Goal: Task Accomplishment & Management: Manage account settings

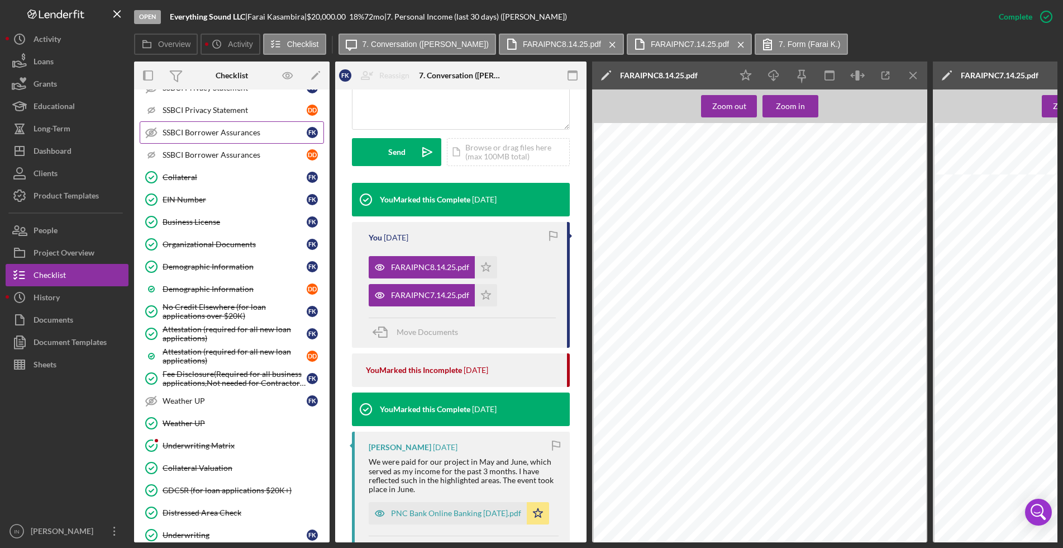
scroll to position [1048, 0]
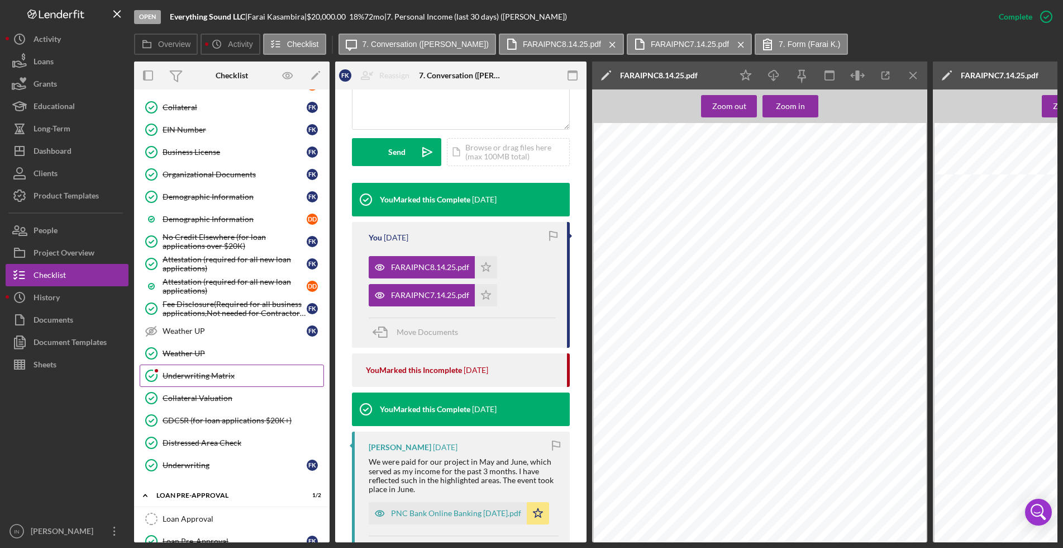
click at [218, 369] on link "Underwriting Matrix Underwriting Matrix" at bounding box center [232, 375] width 184 height 22
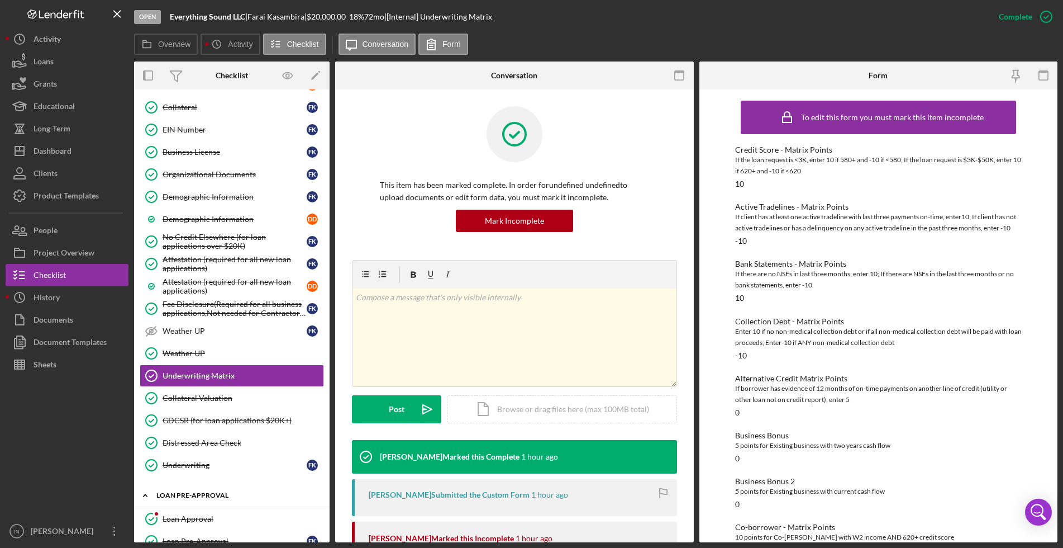
scroll to position [1257, 0]
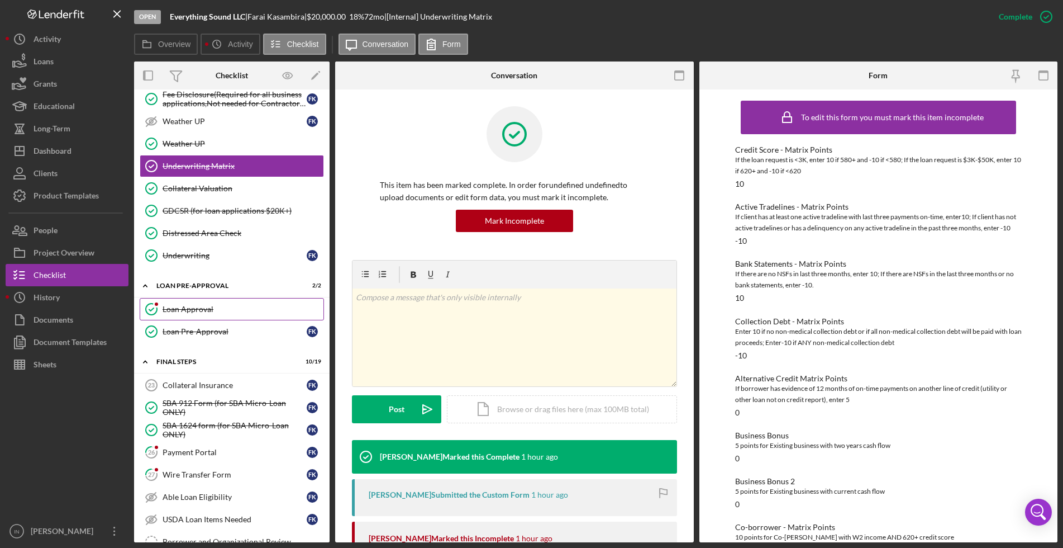
click at [203, 299] on link "Loan Approval Loan Approval" at bounding box center [232, 309] width 184 height 22
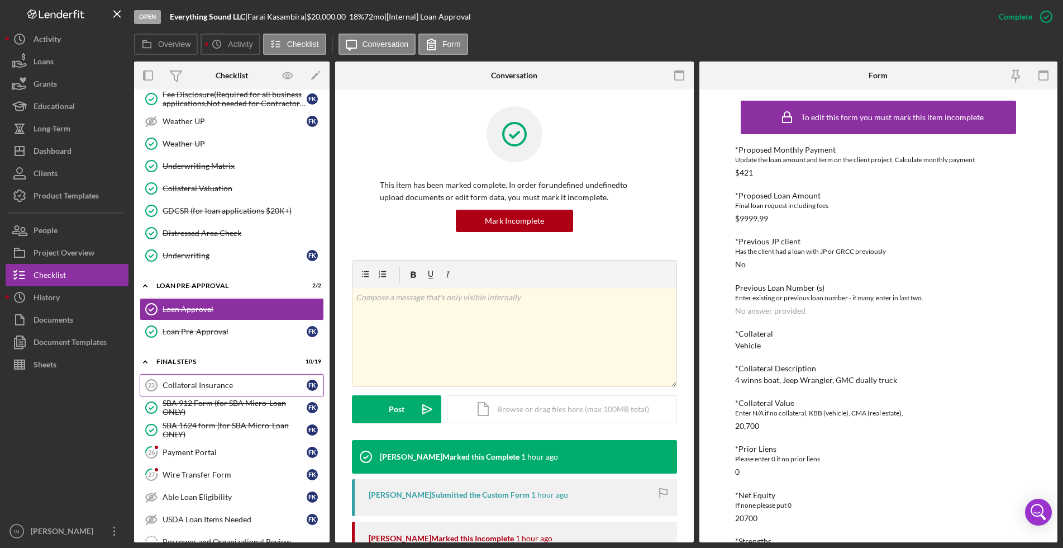
click at [203, 374] on link "Collateral Insurance 23 Collateral Insurance F K" at bounding box center [232, 385] width 184 height 22
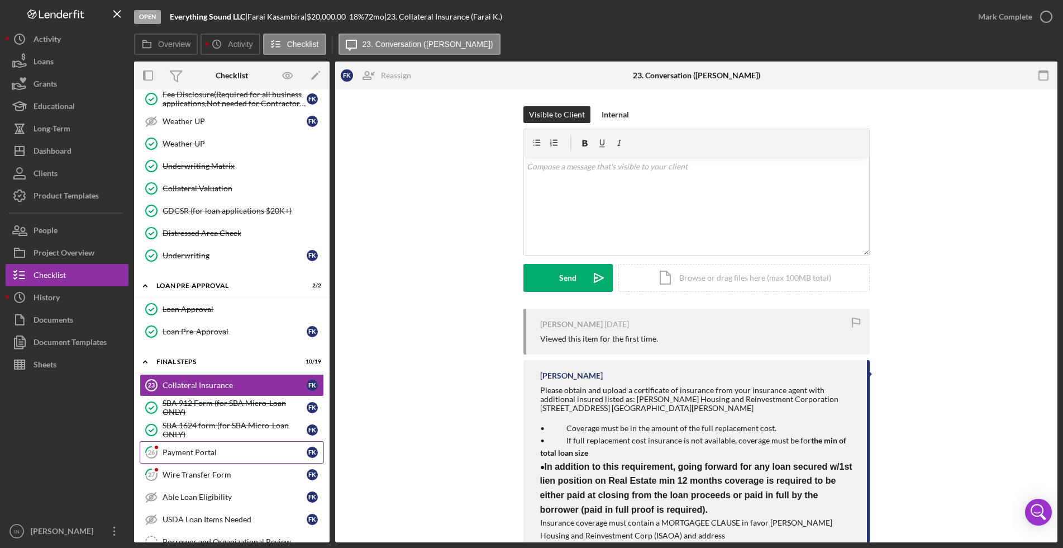
click at [224, 448] on div "Payment Portal" at bounding box center [235, 452] width 144 height 9
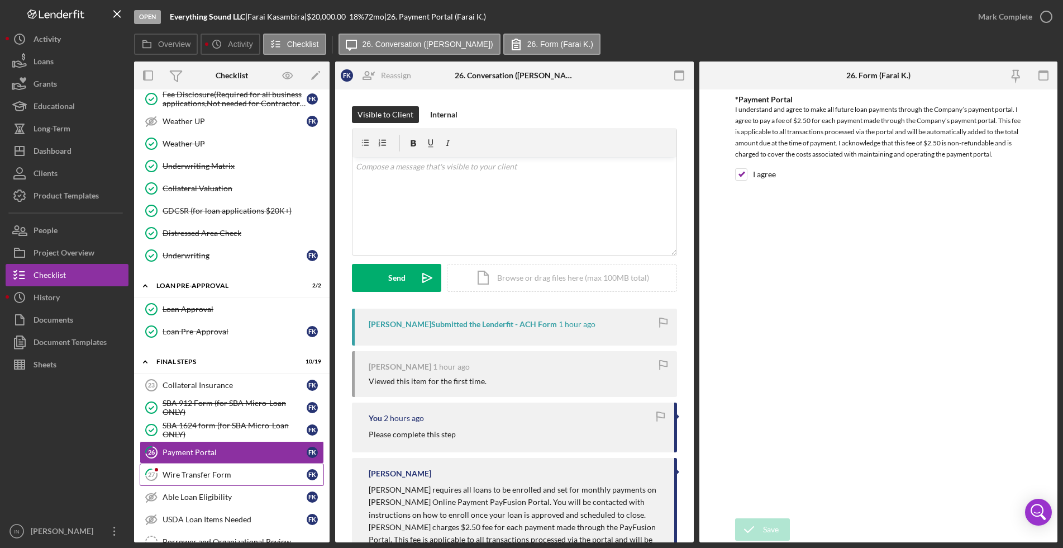
click at [213, 468] on link "27 Wire Transfer Form F K" at bounding box center [232, 474] width 184 height 22
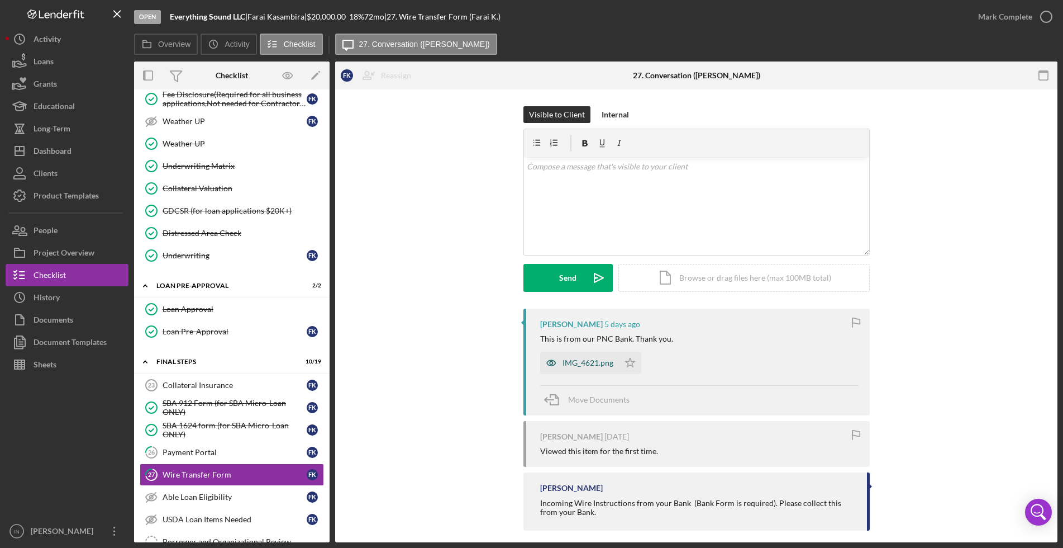
click at [584, 358] on div "IMG_4621.png" at bounding box center [588, 362] width 51 height 9
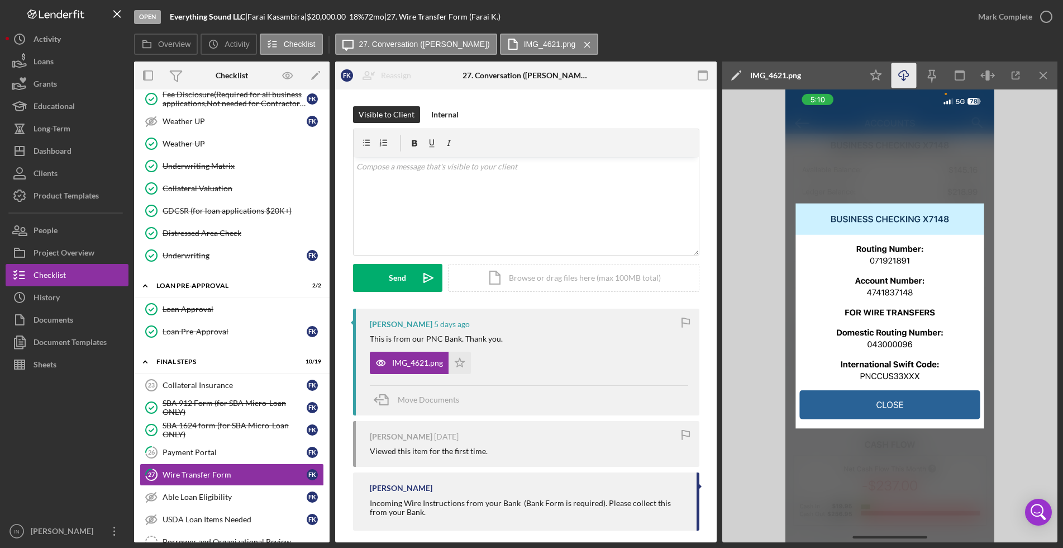
click at [898, 79] on icon "Icon/Download" at bounding box center [904, 75] width 25 height 25
click at [703, 488] on div "Visible to Client Internal v Color teal Color pink Remove color Add row above A…" at bounding box center [526, 320] width 382 height 463
click at [218, 404] on div "SBA 912 Form (for SBA Micro-Loan ONLY)" at bounding box center [235, 407] width 144 height 18
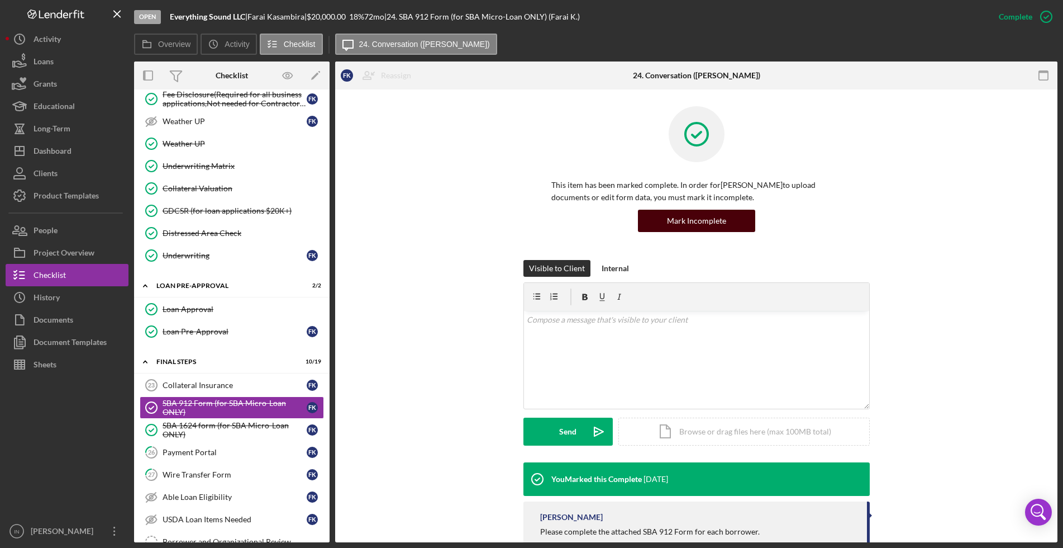
click at [703, 222] on div "Mark Incomplete" at bounding box center [696, 221] width 59 height 22
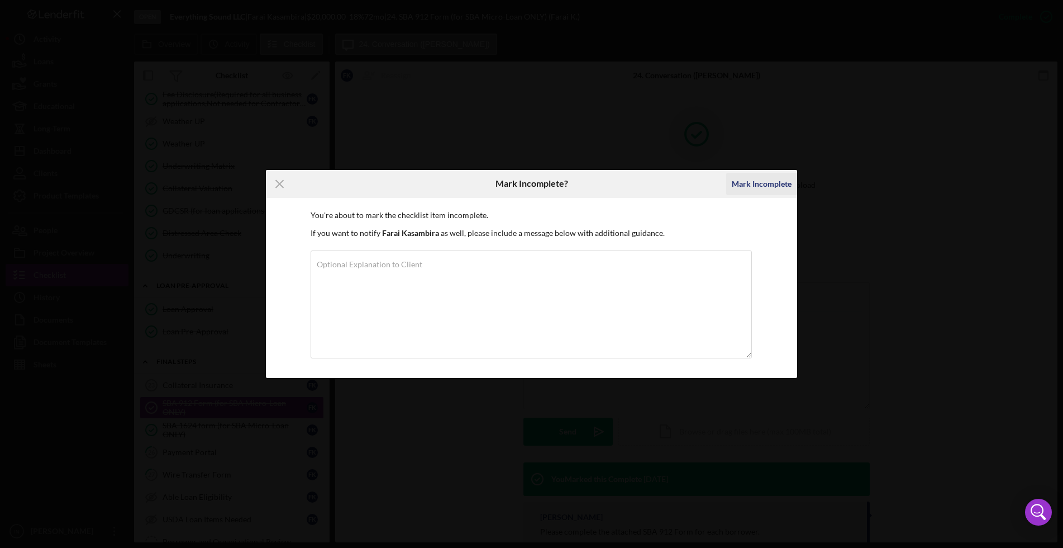
click at [729, 184] on button "Mark Incomplete" at bounding box center [761, 184] width 71 height 22
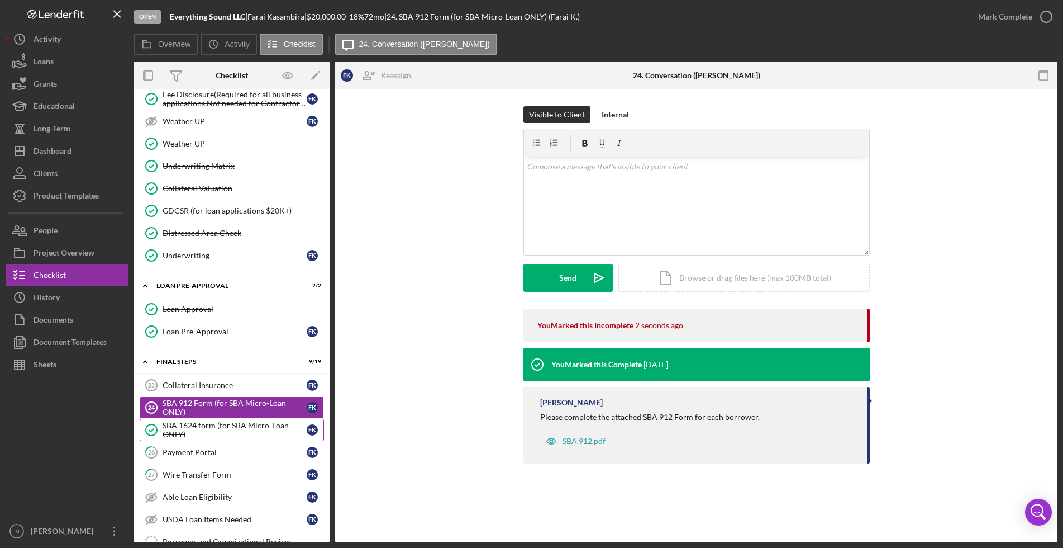
click at [180, 431] on div "SBA 1624 form (for SBA Micro-Loan ONLY)" at bounding box center [235, 430] width 144 height 18
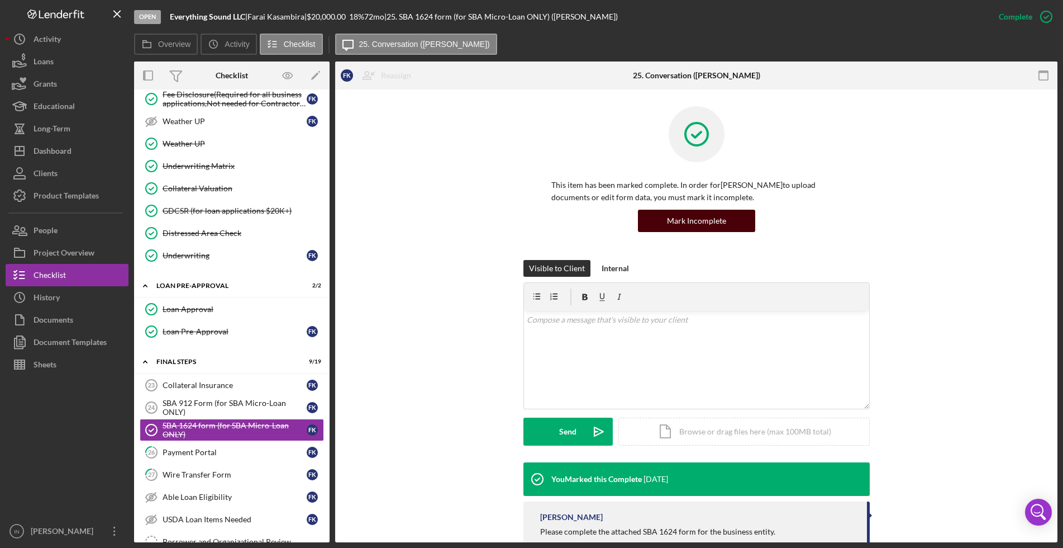
click at [705, 215] on div "Mark Incomplete" at bounding box center [696, 221] width 59 height 22
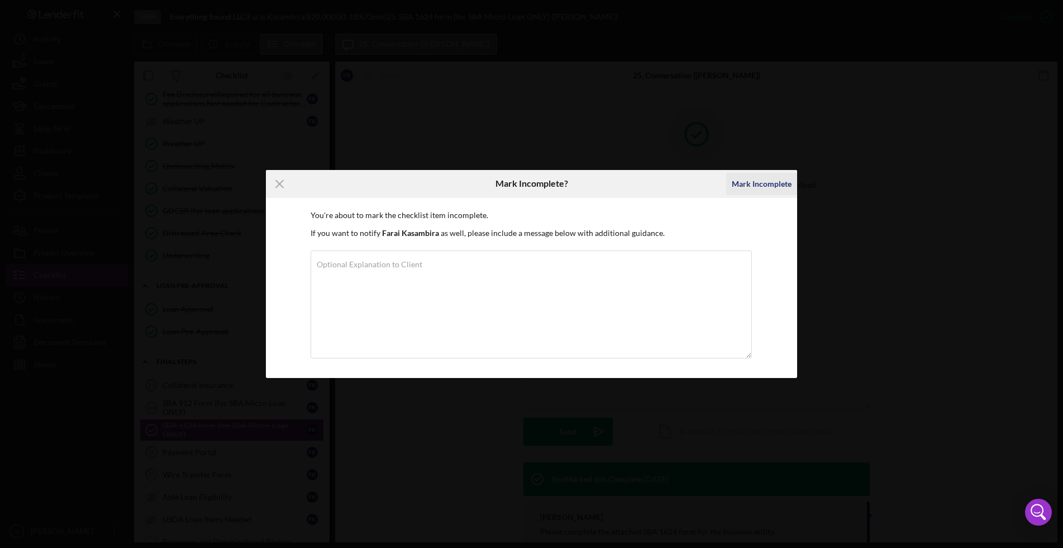
click at [759, 185] on div "Mark Incomplete" at bounding box center [762, 184] width 60 height 22
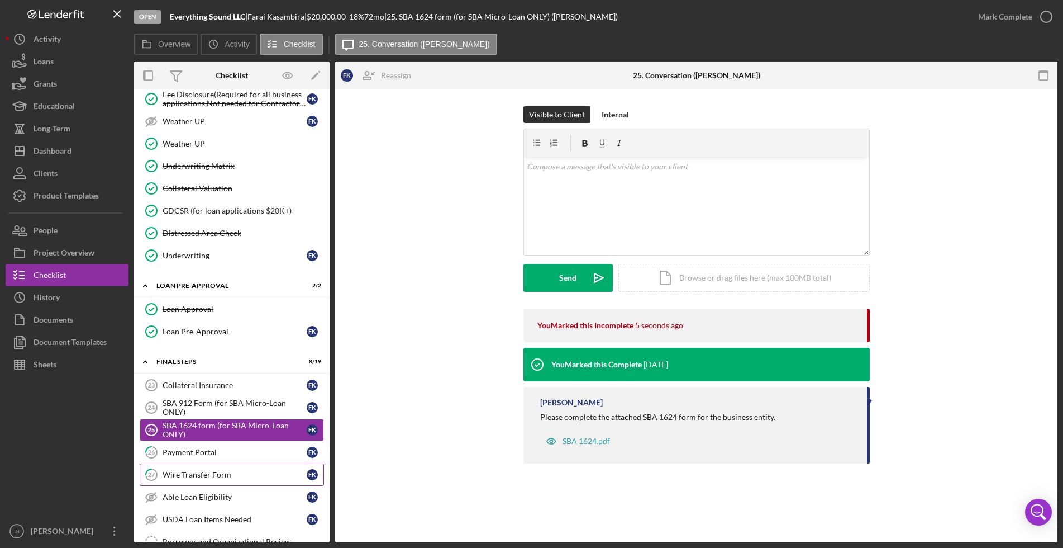
scroll to position [1327, 0]
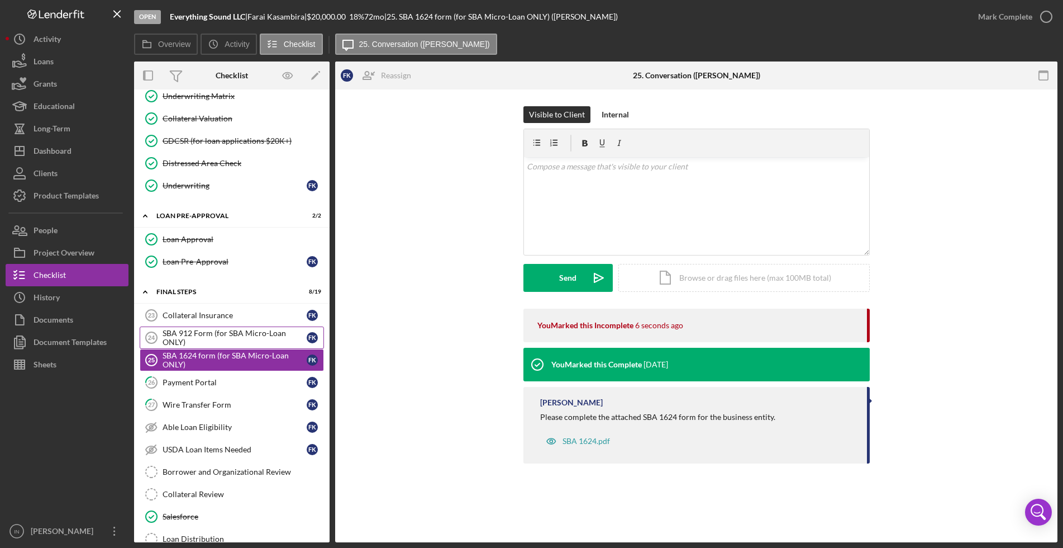
click at [201, 337] on div "SBA 912 Form (for SBA Micro-Loan ONLY)" at bounding box center [235, 338] width 144 height 18
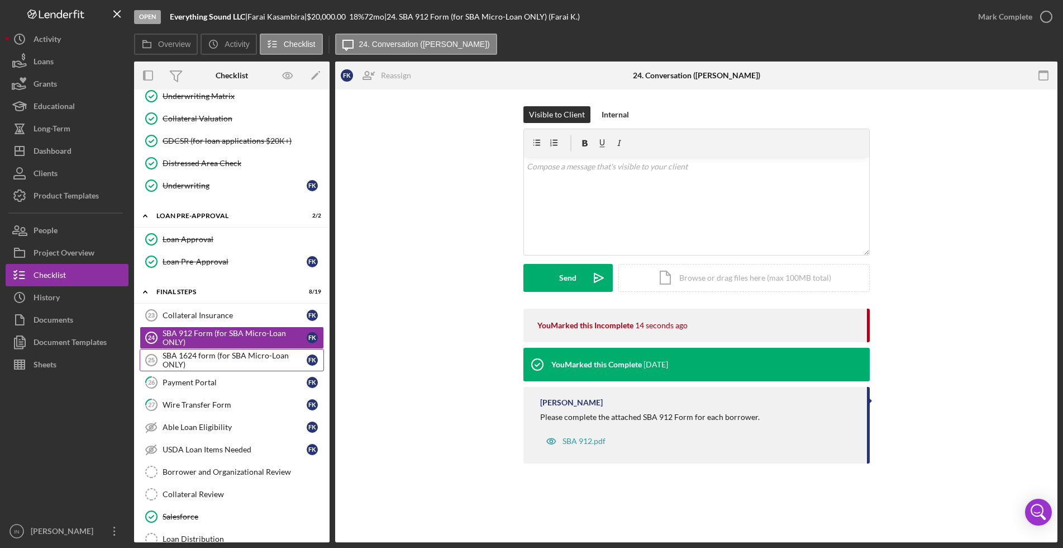
click at [211, 353] on div "SBA 1624 form (for SBA Micro-Loan ONLY)" at bounding box center [235, 360] width 144 height 18
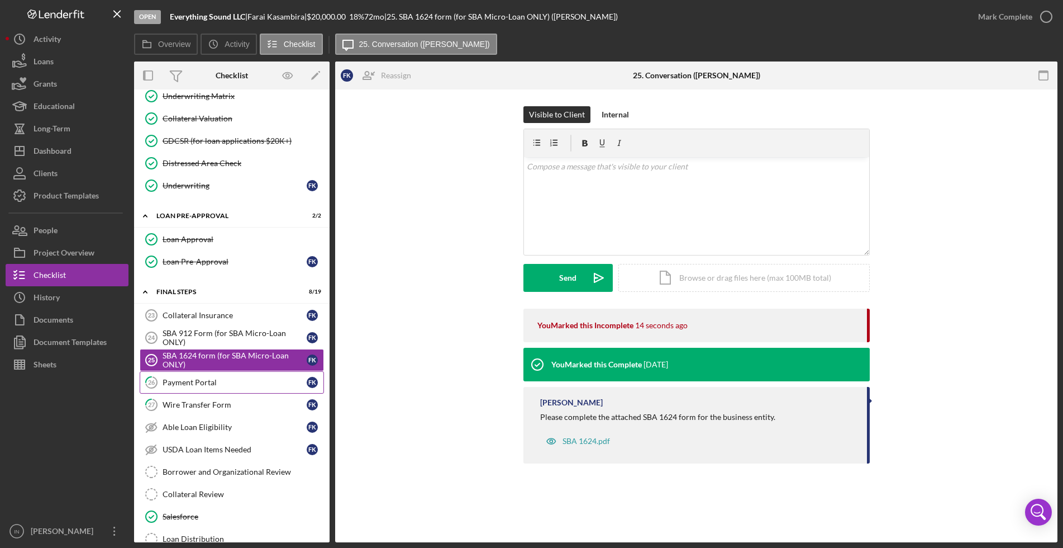
drag, startPoint x: 297, startPoint y: 364, endPoint x: 285, endPoint y: 373, distance: 14.8
drag, startPoint x: 285, startPoint y: 373, endPoint x: 280, endPoint y: 377, distance: 6.0
drag, startPoint x: 280, startPoint y: 377, endPoint x: 274, endPoint y: 378, distance: 6.2
click at [274, 378] on link "26 Payment Portal F K" at bounding box center [232, 382] width 184 height 22
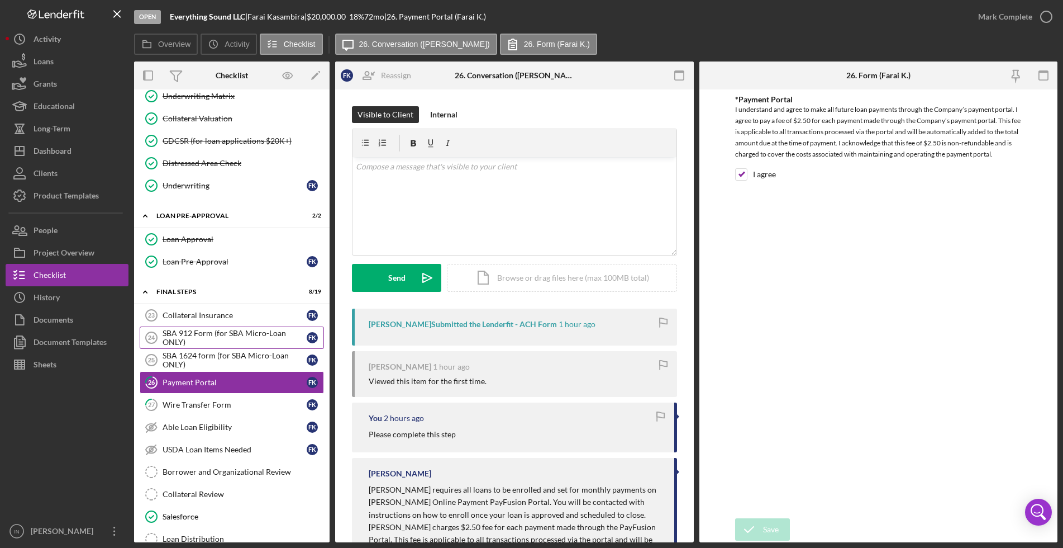
drag, startPoint x: 222, startPoint y: 291, endPoint x: 196, endPoint y: 331, distance: 48.3
drag, startPoint x: 196, startPoint y: 331, endPoint x: 172, endPoint y: 407, distance: 79.2
click at [172, 407] on div "Wire Transfer Form" at bounding box center [235, 404] width 144 height 9
